Goal: Complete application form

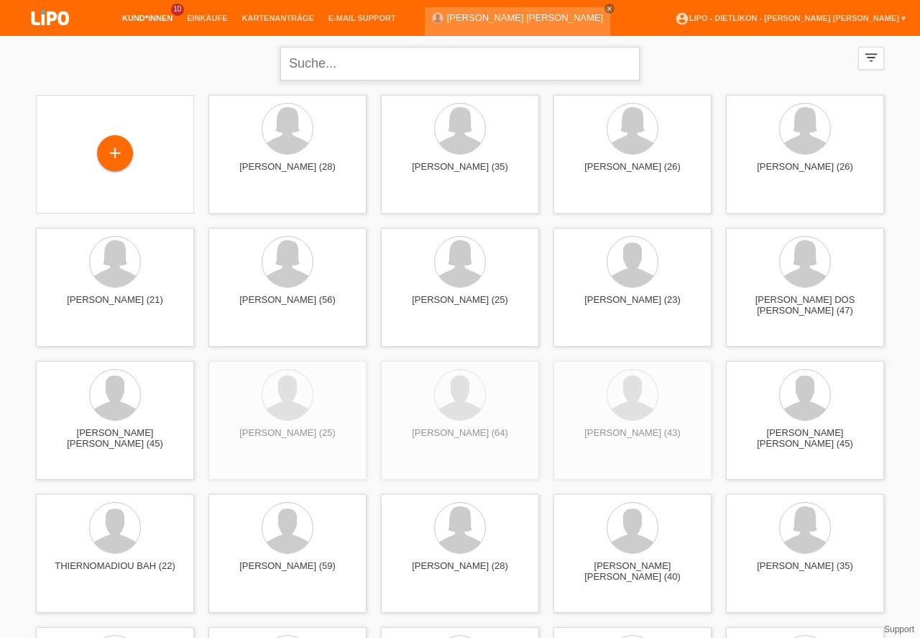
click at [326, 60] on input "text" at bounding box center [459, 64] width 359 height 34
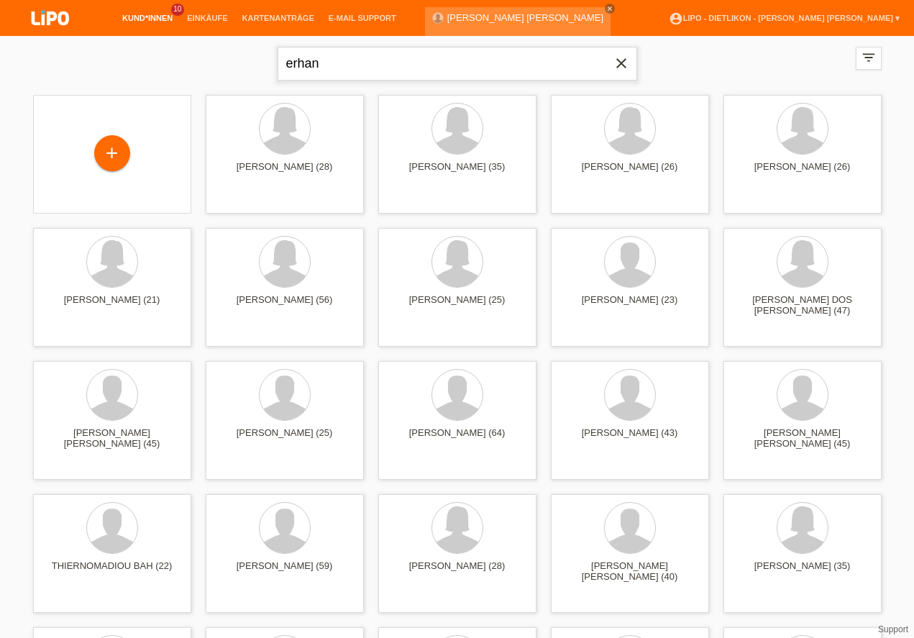
type input "erhan"
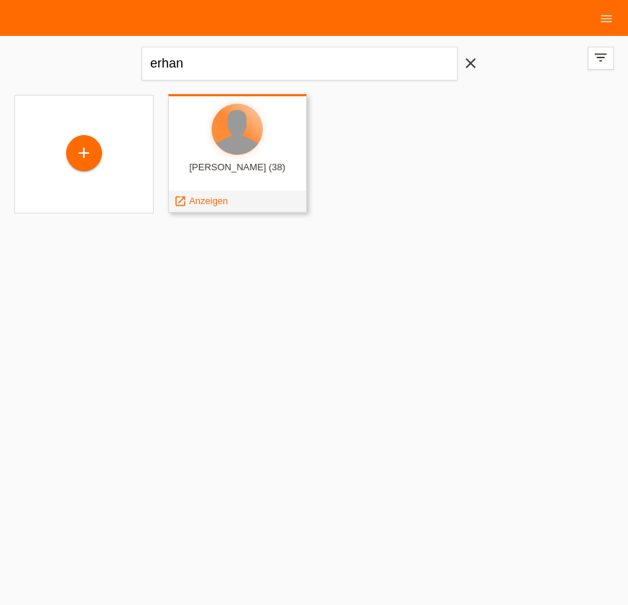
click at [233, 153] on div at bounding box center [237, 129] width 50 height 50
click at [216, 202] on span "Anzeigen" at bounding box center [208, 201] width 39 height 11
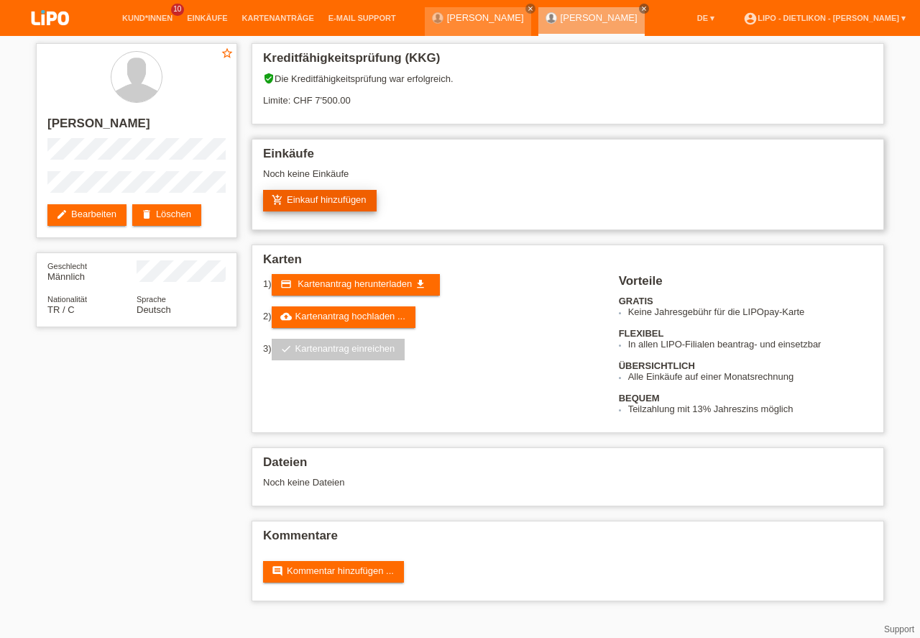
click at [326, 198] on link "add_shopping_cart Einkauf hinzufügen" at bounding box center [320, 201] width 114 height 22
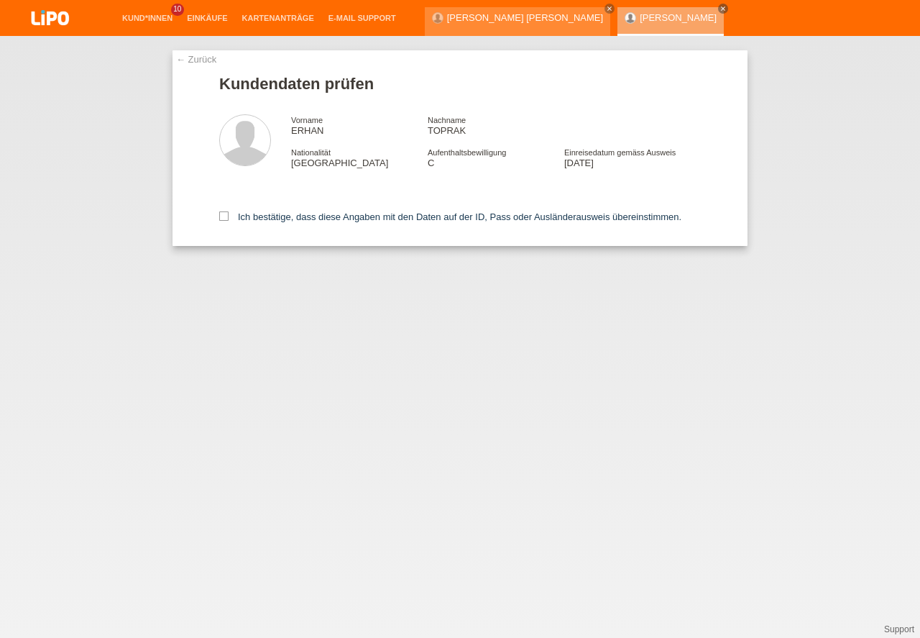
click at [223, 216] on icon at bounding box center [223, 215] width 9 height 9
click at [223, 216] on input "Ich bestätige, dass diese Angaben mit den Daten auf der ID, Pass oder Ausländer…" at bounding box center [223, 215] width 9 height 9
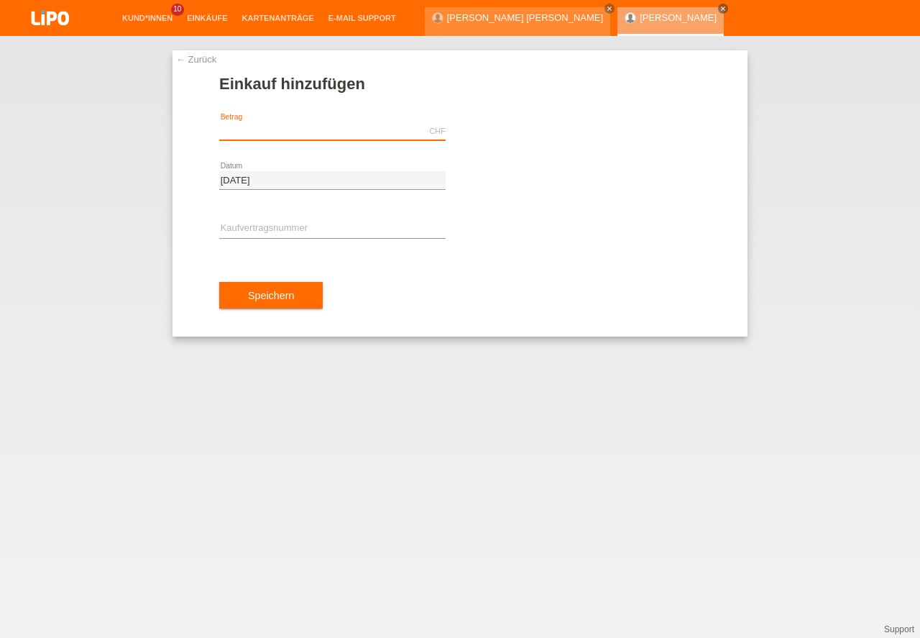
click at [265, 134] on input "text" at bounding box center [332, 131] width 226 height 18
type input "3710.60"
click at [270, 220] on div "error Kaufvertragsnummer" at bounding box center [332, 229] width 226 height 49
click at [267, 226] on input "text" at bounding box center [332, 229] width 226 height 18
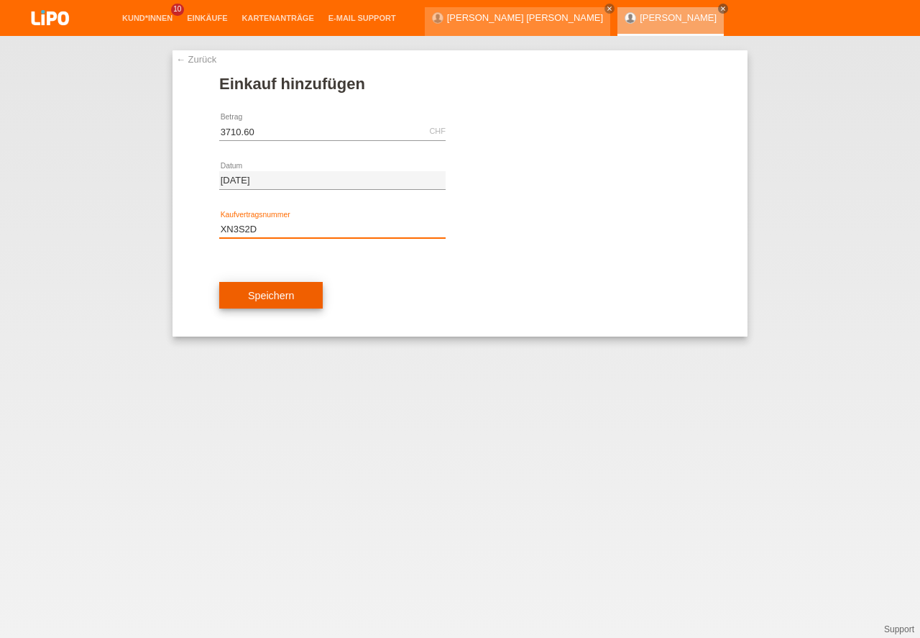
type input "XN3S2D"
click at [272, 298] on button "Speichern" at bounding box center [271, 295] width 104 height 27
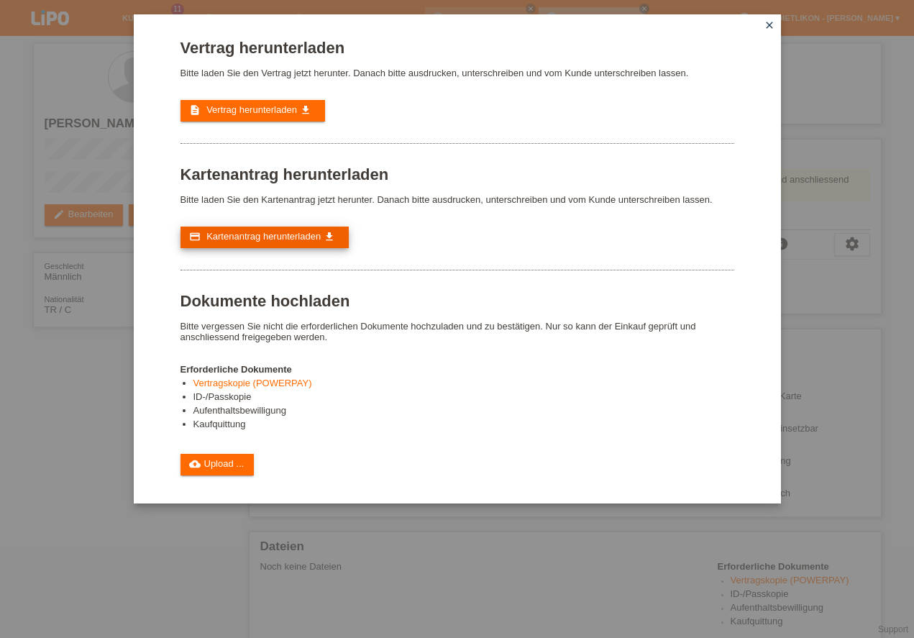
click at [272, 240] on span "Kartenantrag herunterladen" at bounding box center [263, 236] width 114 height 11
click at [768, 23] on icon "close" at bounding box center [769, 25] width 12 height 12
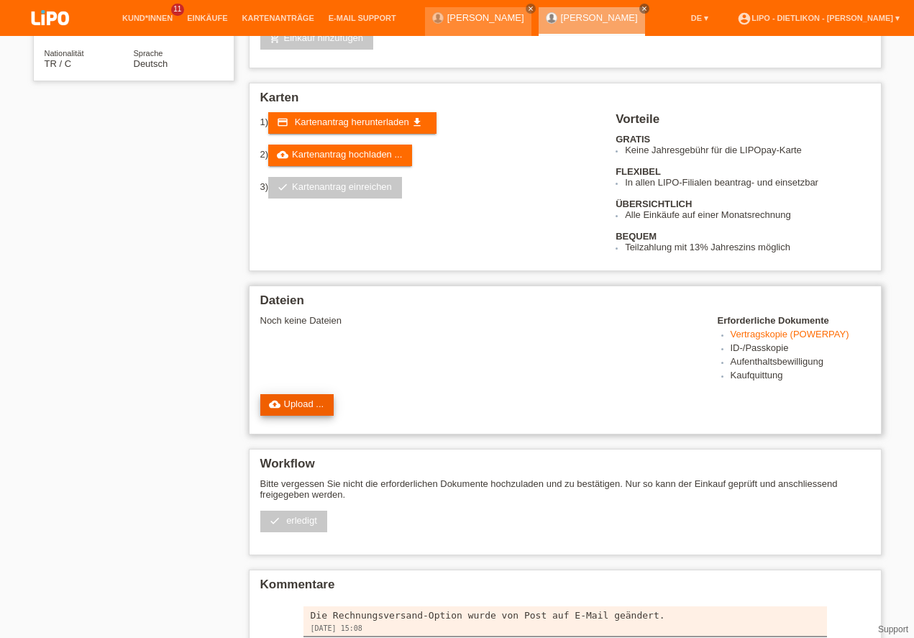
scroll to position [324, 0]
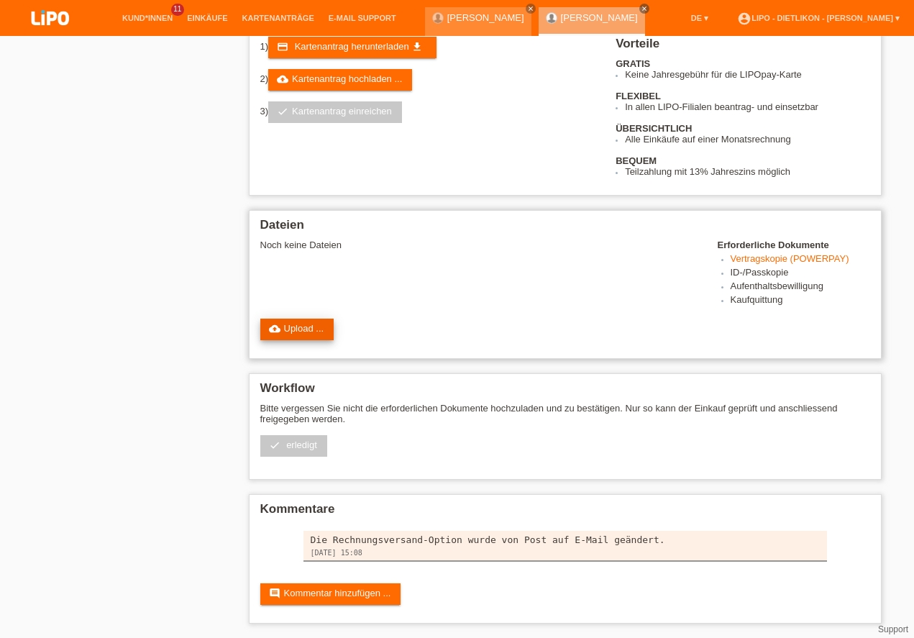
click at [307, 326] on link "cloud_upload Upload ..." at bounding box center [297, 329] width 74 height 22
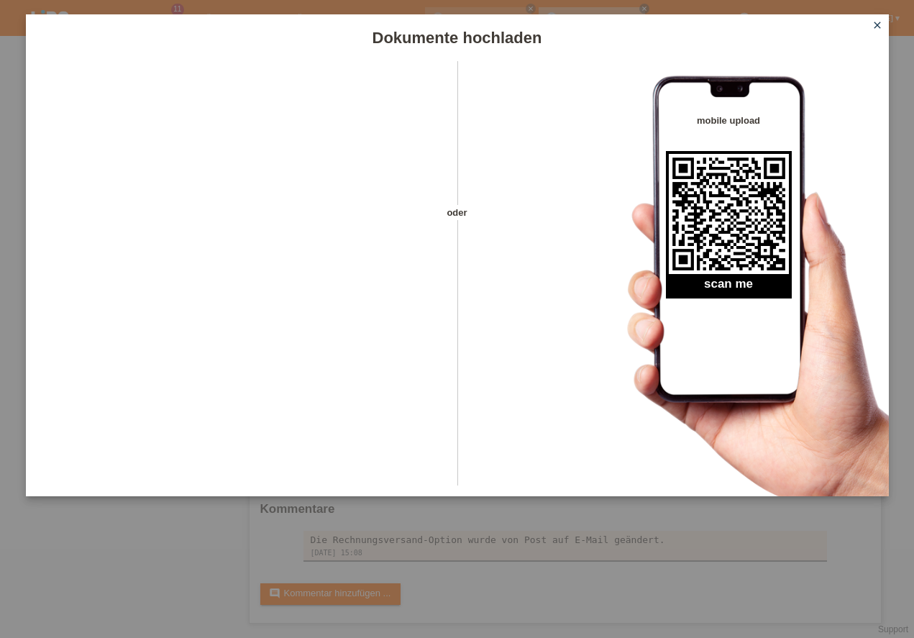
click at [594, 595] on div "Dokumente hochladen oder mobile upload scan me close" at bounding box center [457, 319] width 914 height 638
click at [875, 27] on icon "close" at bounding box center [877, 25] width 12 height 12
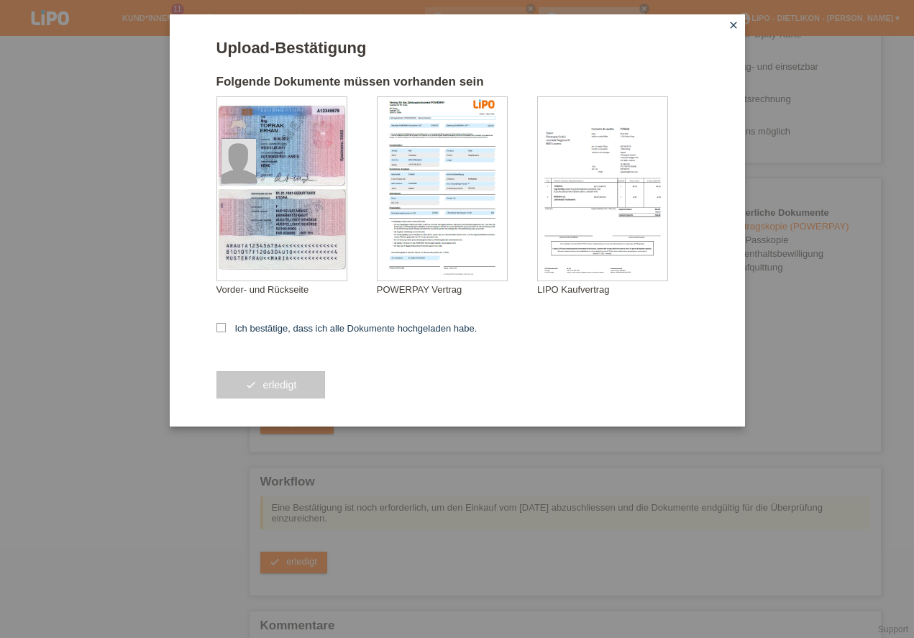
scroll to position [324, 0]
click at [219, 327] on icon at bounding box center [220, 327] width 9 height 9
click at [219, 327] on input "Ich bestätige, dass ich alle Dokumente hochgeladen habe." at bounding box center [220, 327] width 9 height 9
checkbox input "true"
click at [280, 379] on button "check erledigt" at bounding box center [270, 384] width 109 height 27
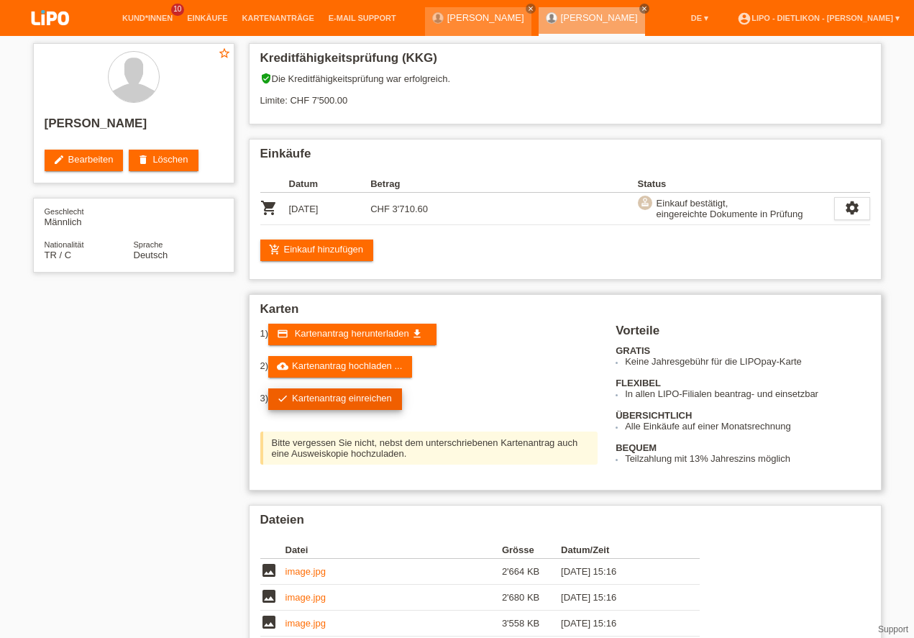
click at [320, 400] on link "check Kartenantrag einreichen" at bounding box center [335, 399] width 134 height 22
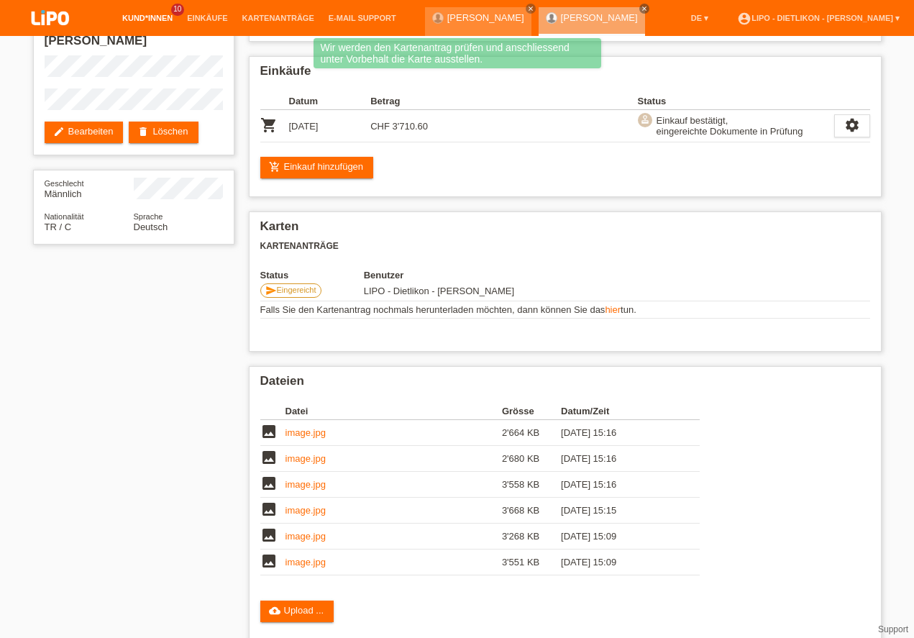
scroll to position [83, 0]
click at [152, 21] on link "Kund*innen" at bounding box center [147, 18] width 65 height 9
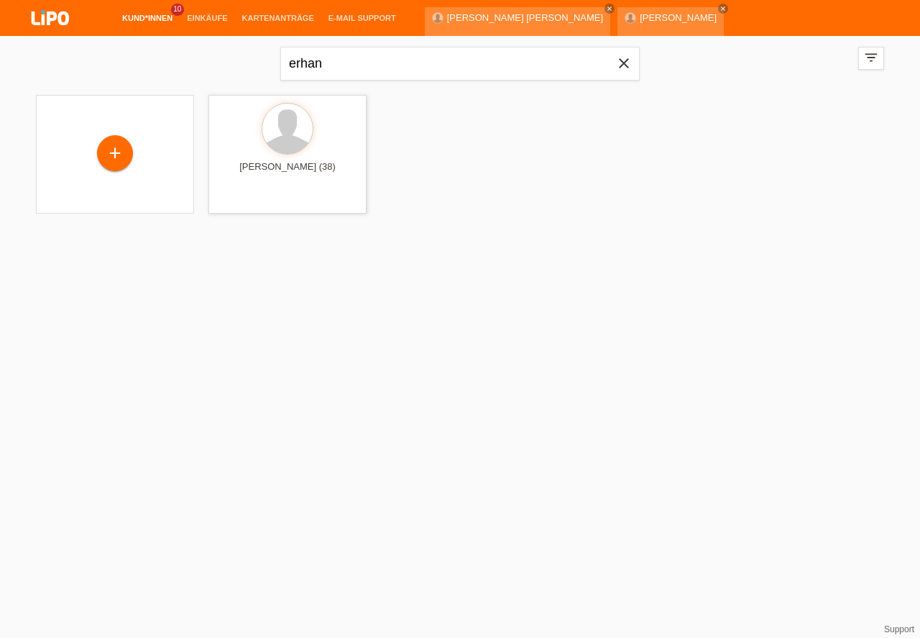
click at [620, 68] on icon "close" at bounding box center [623, 63] width 17 height 17
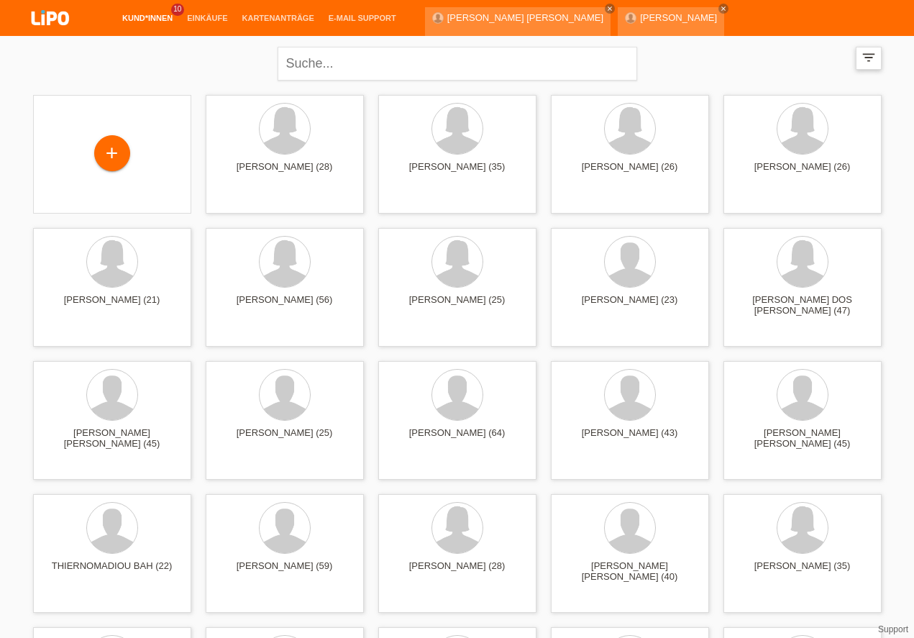
click at [870, 61] on icon "filter_list" at bounding box center [868, 58] width 16 height 16
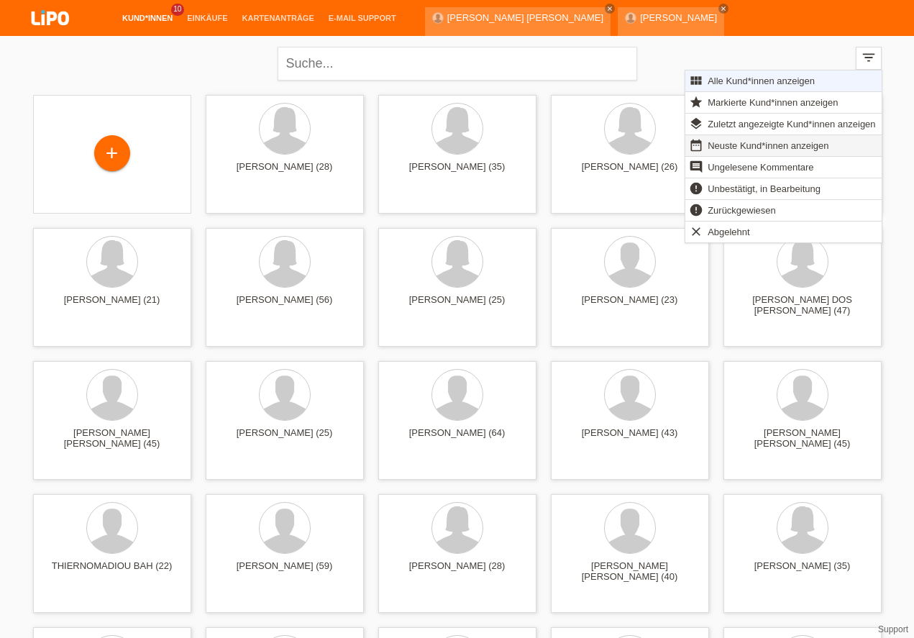
click at [783, 144] on span "Neuste Kund*innen anzeigen" at bounding box center [767, 145] width 125 height 17
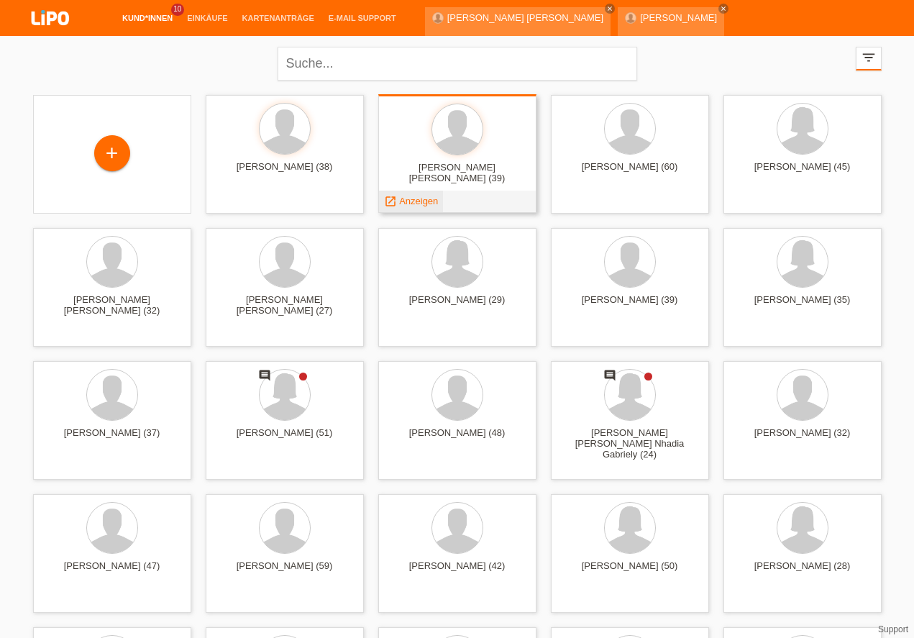
click at [419, 198] on span "Anzeigen" at bounding box center [418, 201] width 39 height 11
